Goal: Task Accomplishment & Management: Complete application form

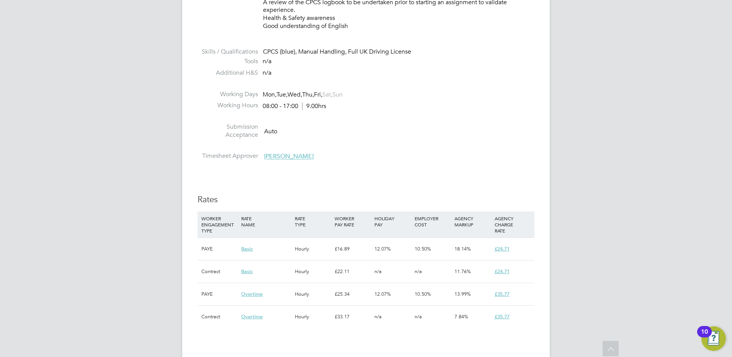
scroll to position [536, 0]
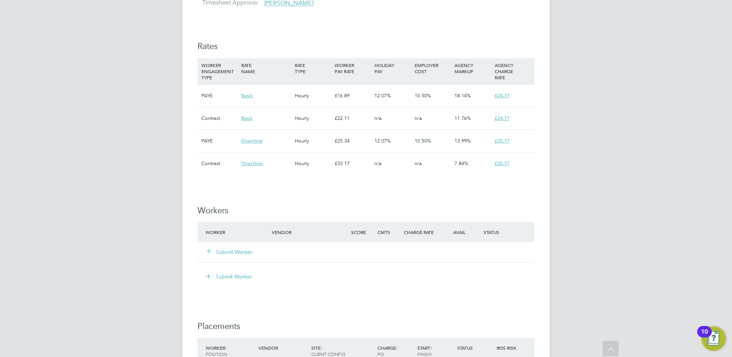
click at [247, 253] on button "Submit Worker" at bounding box center [230, 252] width 46 height 8
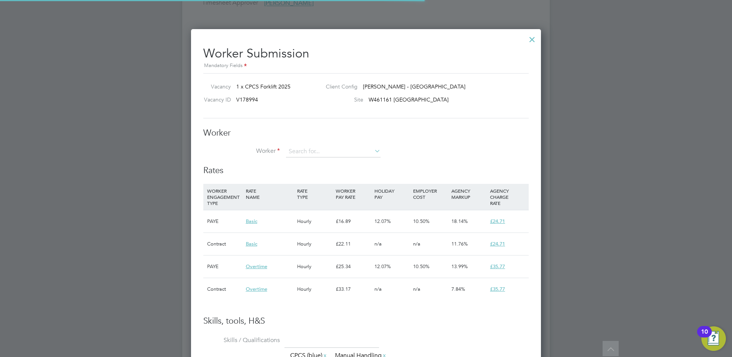
click at [322, 175] on li "+ Add new" at bounding box center [333, 172] width 95 height 10
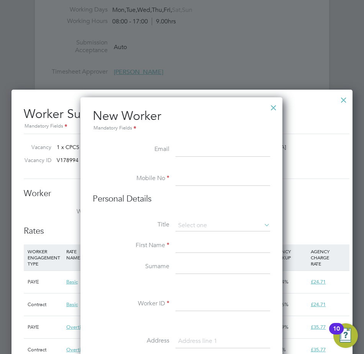
click at [233, 142] on li "New Worker Mandatory Fields" at bounding box center [181, 125] width 177 height 35
click at [234, 149] on input at bounding box center [222, 150] width 95 height 14
paste input "[EMAIL_ADDRESS][DOMAIN_NAME]"
type input "[EMAIL_ADDRESS][DOMAIN_NAME]"
click at [193, 170] on li at bounding box center [181, 168] width 177 height 8
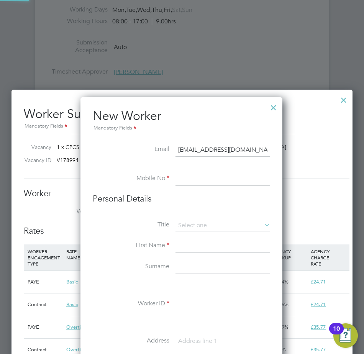
click at [190, 174] on input at bounding box center [222, 179] width 95 height 14
paste input "07890 231101"
type input "07890 231101"
click at [193, 217] on li "Personal Details" at bounding box center [181, 206] width 177 height 26
click at [192, 222] on input at bounding box center [222, 225] width 95 height 11
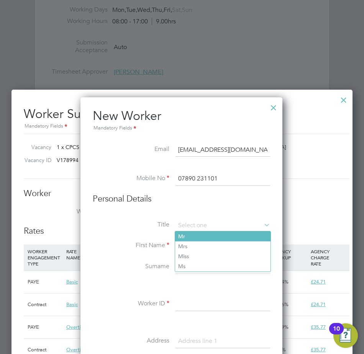
click at [189, 234] on li "Mr" at bounding box center [222, 236] width 95 height 10
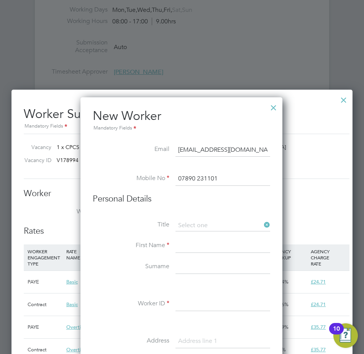
type input "Mr"
click at [189, 241] on input at bounding box center [222, 246] width 95 height 14
type input "[PERSON_NAME]"
click at [213, 268] on input at bounding box center [222, 267] width 95 height 14
type input "[PERSON_NAME]"
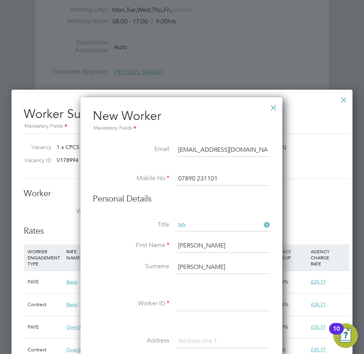
click at [175, 299] on li "Worker ID" at bounding box center [181, 307] width 177 height 21
click at [180, 304] on input at bounding box center [222, 304] width 95 height 14
click at [180, 304] on input "[PERSON_NAME]" at bounding box center [222, 304] width 95 height 14
click at [203, 304] on input "[PERSON_NAME]" at bounding box center [222, 304] width 95 height 14
type input "THOMAS2"
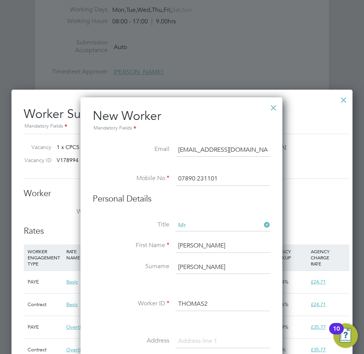
click at [216, 288] on li at bounding box center [181, 285] width 177 height 8
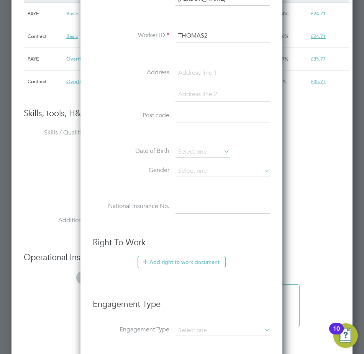
click at [192, 70] on input at bounding box center [222, 73] width 95 height 14
